Goal: Feedback & Contribution: Submit feedback/report problem

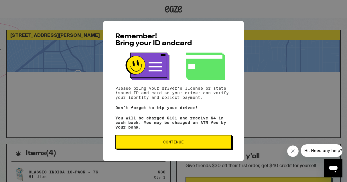
click at [173, 143] on span "Continue" at bounding box center [173, 142] width 21 height 4
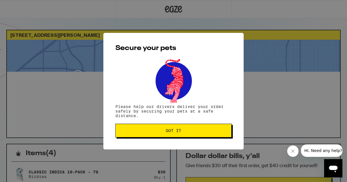
click at [173, 135] on button "Got it" at bounding box center [173, 131] width 116 height 14
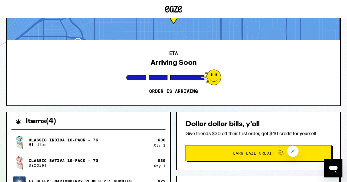
scroll to position [31, 0]
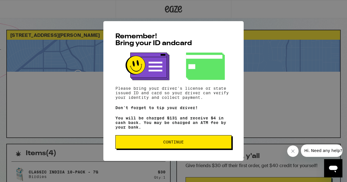
click at [183, 144] on span "Continue" at bounding box center [173, 142] width 21 height 4
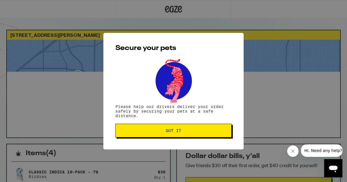
click at [184, 141] on div "Secure your pets Please help our drivers deliver your order safely by securing …" at bounding box center [173, 91] width 140 height 117
click at [181, 133] on span "Got it" at bounding box center [173, 131] width 106 height 4
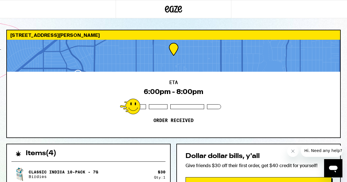
click at [331, 152] on span "Hi. Need any help?" at bounding box center [323, 150] width 38 height 5
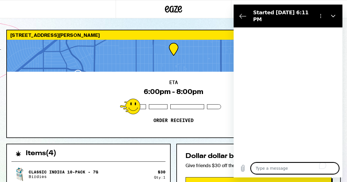
type textarea "x"
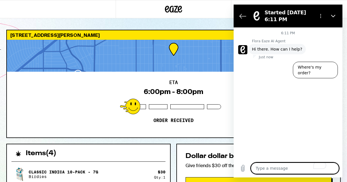
type textarea "S"
type textarea "x"
type textarea "So"
type textarea "x"
type textarea "Som"
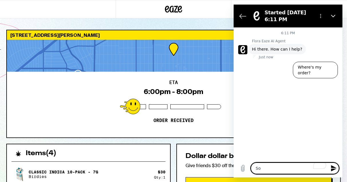
type textarea "x"
type textarea "Some"
type textarea "x"
type textarea "Someo"
type textarea "x"
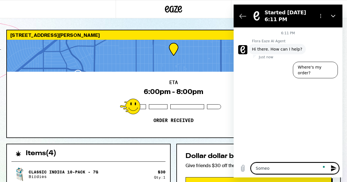
type textarea "Someon"
type textarea "x"
type textarea "Someone"
type textarea "x"
type textarea "Someone"
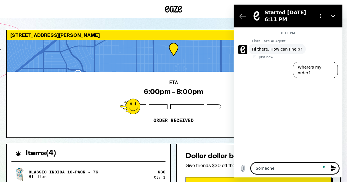
type textarea "x"
type textarea "Someone j"
type textarea "x"
type textarea "Someone ju"
type textarea "x"
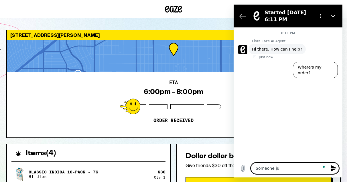
type textarea "Someone jus"
type textarea "x"
type textarea "Someone just"
type textarea "x"
type textarea "Someone just"
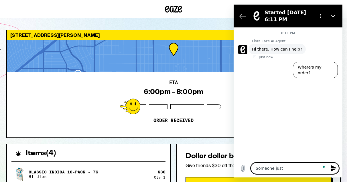
type textarea "x"
type textarea "Someone just d"
type textarea "x"
type textarea "Someone just de"
type textarea "x"
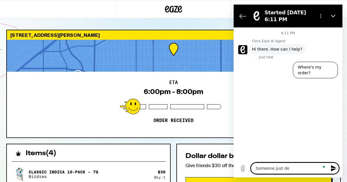
type textarea "Someone just del"
type textarea "x"
type textarea "Someone just deli"
type textarea "x"
type textarea "Someone just deliv"
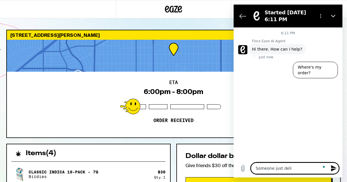
type textarea "x"
type textarea "Someone just delive"
type textarea "x"
type textarea "Someone just deliver"
type textarea "x"
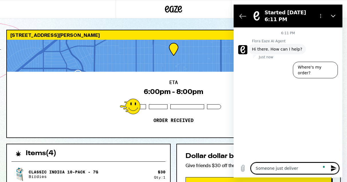
type textarea "Someone just delivere"
type textarea "x"
type textarea "Someone just delivered"
type textarea "x"
type textarea "Someone just delivered"
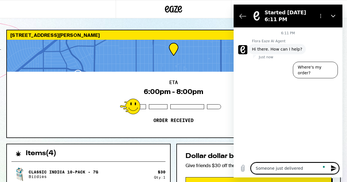
type textarea "x"
type textarea "Someone just delivered m"
type textarea "x"
type textarea "Someone just delivered my"
type textarea "x"
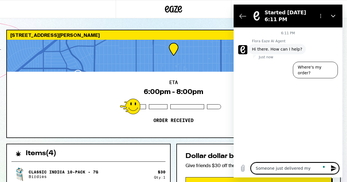
type textarea "Someone just delivered my"
type textarea "x"
type textarea "Someone just delivered my s"
type textarea "x"
type textarea "Someone just delivered my st"
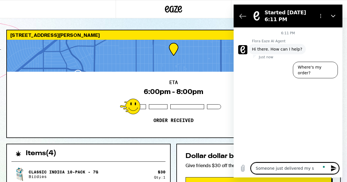
type textarea "x"
type textarea "Someone just delivered my stu"
type textarea "x"
type textarea "Someone just delivered my stuf"
type textarea "x"
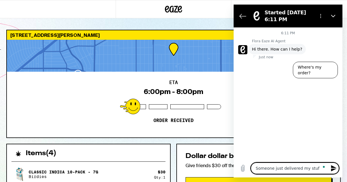
type textarea "Someone just delivered my stuff"
type textarea "x"
type textarea "Someone just delivered my stuff"
type textarea "x"
type textarea "Someone just delivered my stuff b"
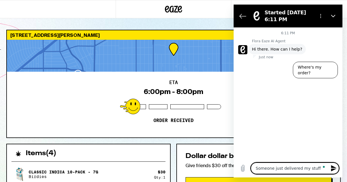
type textarea "x"
type textarea "Someone just delivered my stuff bu"
type textarea "x"
type textarea "Someone just delivered my stuff but"
type textarea "x"
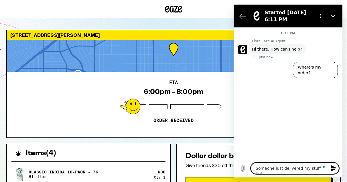
type textarea "Someone just delivered my stuff but"
type textarea "x"
type textarea "Someone just delivered my stuff but I"
type textarea "x"
type textarea "Someone just delivered my stuff but I"
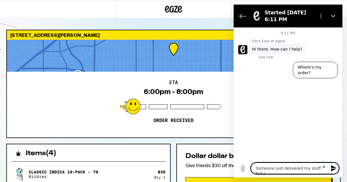
type textarea "x"
type textarea "Someone just delivered my stuff but I t"
type textarea "x"
type textarea "Someone just delivered my stuff but I th"
type textarea "x"
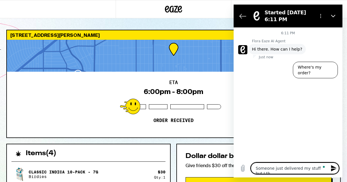
type textarea "Someone just delivered my stuff but I thi"
type textarea "x"
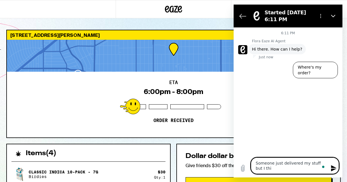
type textarea "Someone just delivered my stuff but I thin"
type textarea "x"
type textarea "Someone just delivered my stuff but I think"
type textarea "x"
type textarea "Someone just delivered my stuff but I think"
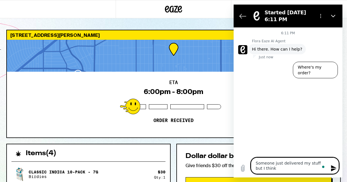
type textarea "x"
type textarea "Someone just delivered my stuff but I think o"
type textarea "x"
type textarea "Someone just delivered my stuff but I think"
type textarea "x"
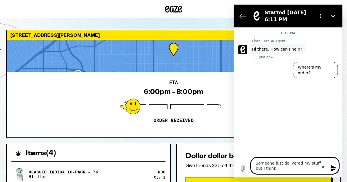
type textarea "Someone just delivered my stuff but I think t"
type textarea "x"
type textarea "Someone just delivered my stuff but I think to"
type textarea "x"
type textarea "Someone just delivered my stuff but I think too"
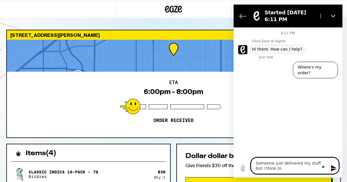
type textarea "x"
type textarea "Someone just delivered my stuff but I think took"
type textarea "x"
type textarea "Someone just delivered my stuff but I think took"
type textarea "x"
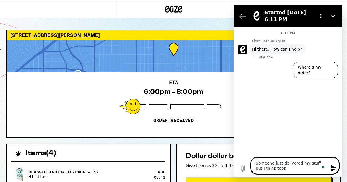
type textarea "Someone just delivered my stuff but I think took m"
type textarea "x"
type textarea "Someone just delivered my stuff but I think took my"
type textarea "x"
type textarea "Someone just delivered my stuff but I think took my"
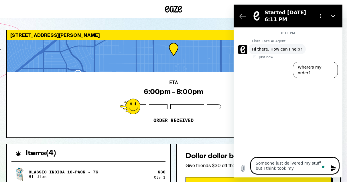
type textarea "x"
type textarea "Someone just delivered my stuff but I think took my I"
type textarea "x"
type textarea "Someone just delivered my stuff but I think took my ID"
type textarea "x"
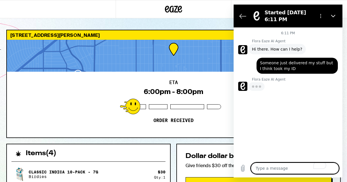
type textarea "x"
type textarea "T"
type textarea "x"
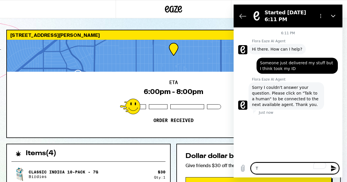
type textarea "Ta"
type textarea "x"
type textarea "Tal"
type textarea "x"
type textarea "Talk"
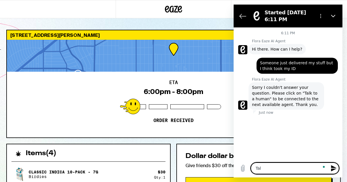
type textarea "x"
type textarea "Talk"
type textarea "x"
type textarea "Talk t"
type textarea "x"
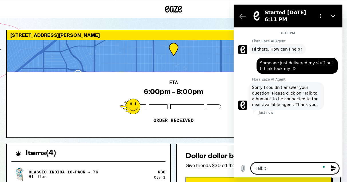
type textarea "Talk to"
type textarea "x"
type textarea "Talk to"
type textarea "x"
type textarea "Talk to a"
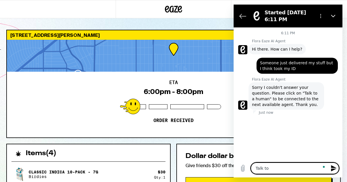
type textarea "x"
type textarea "Talk to a"
type textarea "x"
type textarea "Talk to a m"
type textarea "x"
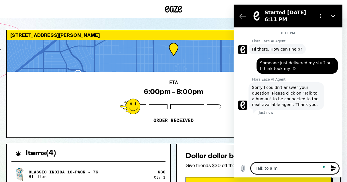
type textarea "Talk to a"
type textarea "x"
type textarea "Talk to a h"
type textarea "x"
type textarea "Talk to a hu"
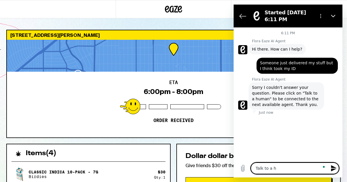
type textarea "x"
type textarea "Talk to a hum"
type textarea "x"
type textarea "Talk to a huma"
type textarea "x"
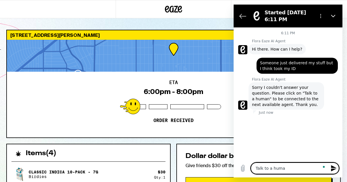
type textarea "Talk to a human"
type textarea "x"
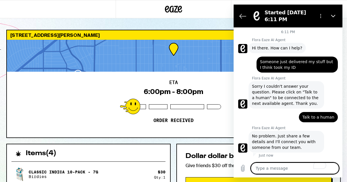
type textarea "x"
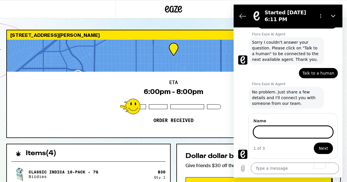
scroll to position [45, 0]
type input "I"
click at [313, 143] on button "Next" at bounding box center [322, 148] width 19 height 11
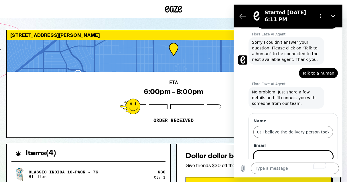
scroll to position [70, 0]
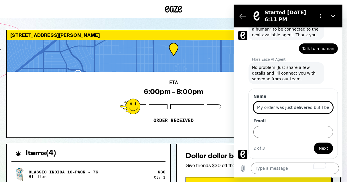
click at [285, 109] on input "My order was just delivered but I believe the delivery person took my ID" at bounding box center [293, 108] width 80 height 12
click at [278, 130] on input "Email" at bounding box center [293, 132] width 80 height 12
click at [277, 107] on input "My order was just delivered but I believe the delivery person took my ID" at bounding box center [293, 108] width 80 height 12
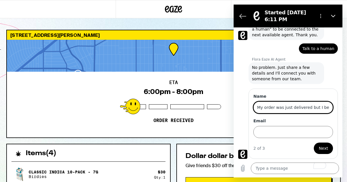
click at [277, 107] on input "My order was just delivered but I believe the delivery person took my ID" at bounding box center [293, 108] width 80 height 12
click at [277, 105] on input "My order was just delivered but I believe the delivery person took my ID" at bounding box center [293, 108] width 80 height 12
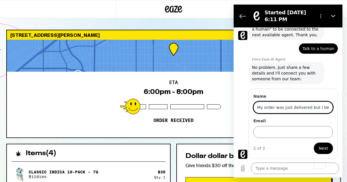
click at [277, 105] on input "My order was just delivered but I believe the delivery person took my ID" at bounding box center [293, 108] width 80 height 12
type input "Melanie Robinson"
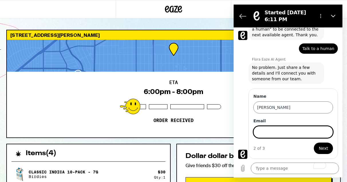
click at [267, 132] on input "Email" at bounding box center [293, 132] width 80 height 12
type input "melkristeen@gmail.com"
click at [313, 143] on button "Next" at bounding box center [322, 148] width 19 height 11
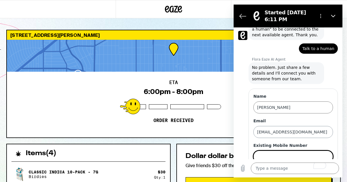
scroll to position [94, 0]
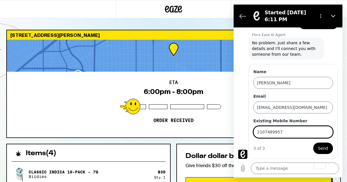
type input "2107489957"
click at [325, 147] on span "Send" at bounding box center [323, 148] width 10 height 7
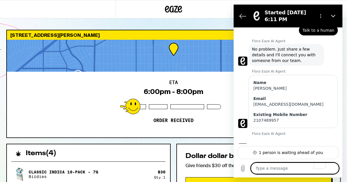
scroll to position [104, 0]
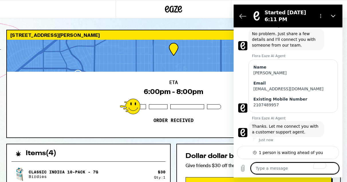
type textarea "x"
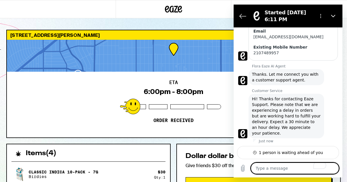
scroll to position [157, 0]
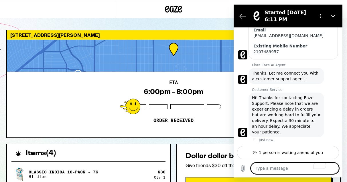
paste textarea "My order was just delivered but I believe the delivery person took my ID"
type textarea "My order was just delivered but I believe the delivery person took my ID"
type textarea "x"
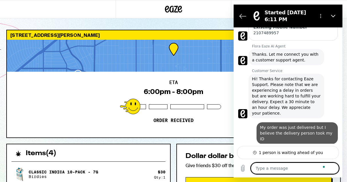
type textarea "x"
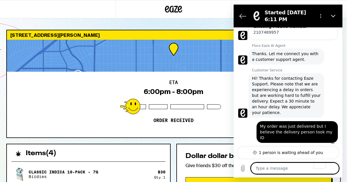
scroll to position [181, 0]
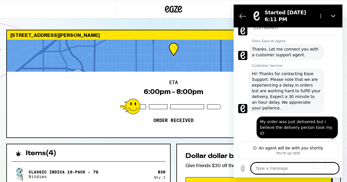
type textarea "I"
type textarea "x"
type textarea "It"
type textarea "x"
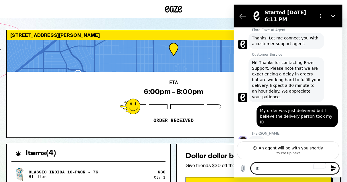
type textarea "It"
type textarea "x"
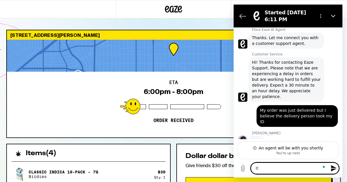
scroll to position [192, 0]
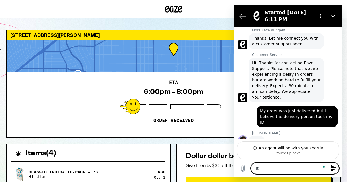
type textarea "It i"
type textarea "x"
type textarea "It is"
type textarea "x"
type textarea "It isn"
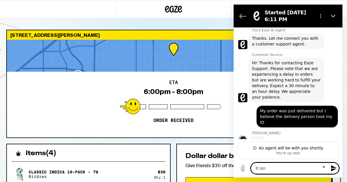
type textarea "x"
type textarea "It isn'"
type textarea "x"
type textarea "It isn't"
type textarea "x"
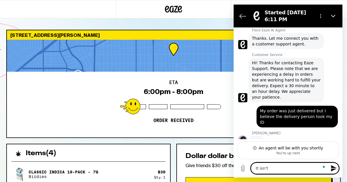
type textarea "It isn'tl"
type textarea "x"
type textarea "It isn'tl"
type textarea "x"
type textarea "It isn'tl"
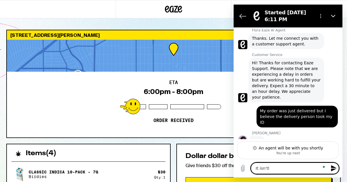
type textarea "x"
type textarea "It isn't"
type textarea "x"
type textarea "It isn't"
type textarea "x"
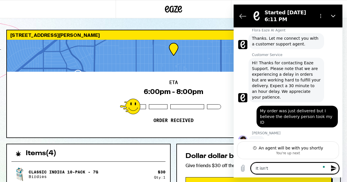
type textarea "It isn't l"
type textarea "x"
type textarea "It isn't le"
type textarea "x"
type textarea "It isn't let"
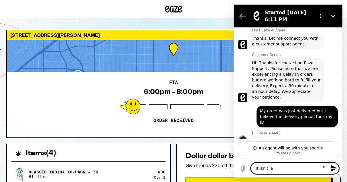
type textarea "x"
type textarea "It isn't lett"
type textarea "x"
type textarea "It isn't letti"
type textarea "x"
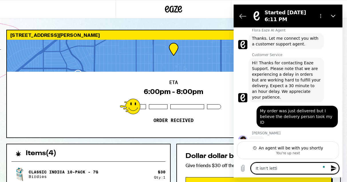
type textarea "It isn't lettin"
type textarea "x"
type textarea "It isn't letting"
type textarea "x"
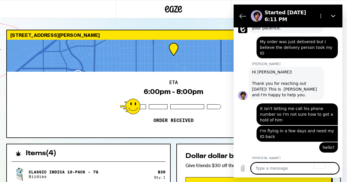
scroll to position [260, 0]
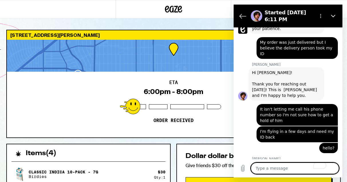
click at [69, 109] on div "ETA 6:00pm - 8:00pm Order received" at bounding box center [173, 105] width 333 height 66
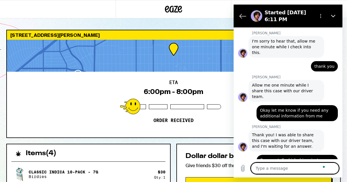
scroll to position [387, 0]
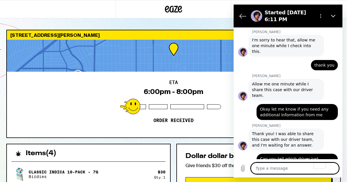
click at [118, 90] on div "ETA 6:00pm - 8:00pm Order received" at bounding box center [173, 105] width 333 height 66
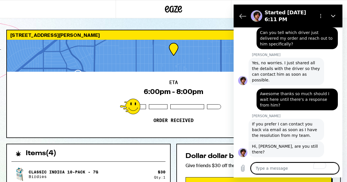
scroll to position [533, 0]
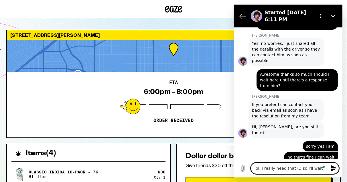
drag, startPoint x: 260, startPoint y: 169, endPoint x: 236, endPoint y: 165, distance: 24.0
click at [236, 165] on div "Type a message ok I really need that ID so I'll wait x" at bounding box center [287, 168] width 109 height 18
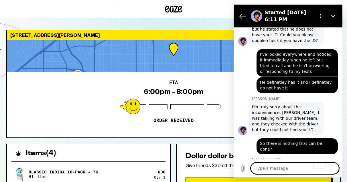
scroll to position [819, 0]
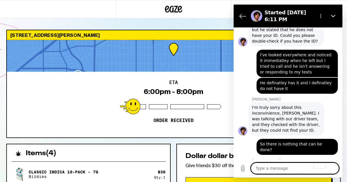
click at [206, 60] on div at bounding box center [173, 56] width 333 height 32
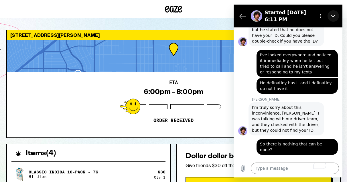
click at [332, 16] on icon "Close" at bounding box center [333, 16] width 4 height 3
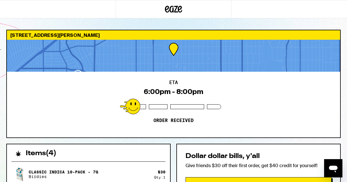
scroll to position [814, 0]
click at [251, 108] on div "ETA 6:00pm - 8:00pm Order received" at bounding box center [173, 105] width 333 height 66
click at [337, 168] on icon "Open messaging window, 1 unread message" at bounding box center [333, 168] width 10 height 10
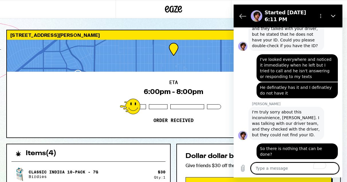
scroll to position [847, 0]
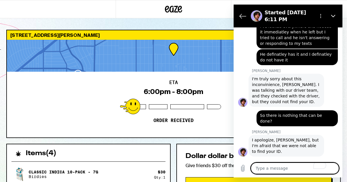
click at [299, 168] on textarea "To enrich screen reader interactions, please activate Accessibility in Grammarl…" at bounding box center [295, 168] width 88 height 11
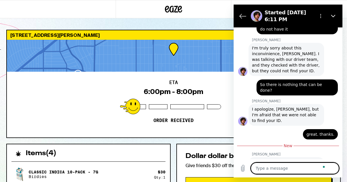
scroll to position [877, 0]
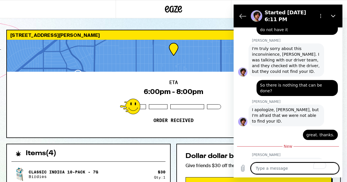
click at [61, 111] on div "ETA 6:00pm - 8:00pm Order received" at bounding box center [173, 105] width 333 height 66
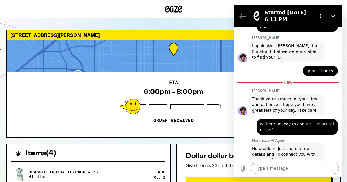
scroll to position [941, 0]
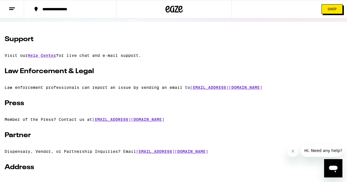
scroll to position [71, 0]
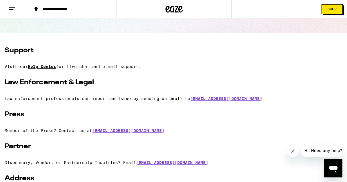
click at [48, 66] on link "Help Center" at bounding box center [42, 66] width 28 height 5
click at [335, 171] on icon "Open messaging window" at bounding box center [333, 169] width 9 height 7
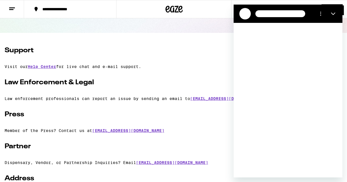
scroll to position [0, 0]
